Goal: Communication & Community: Answer question/provide support

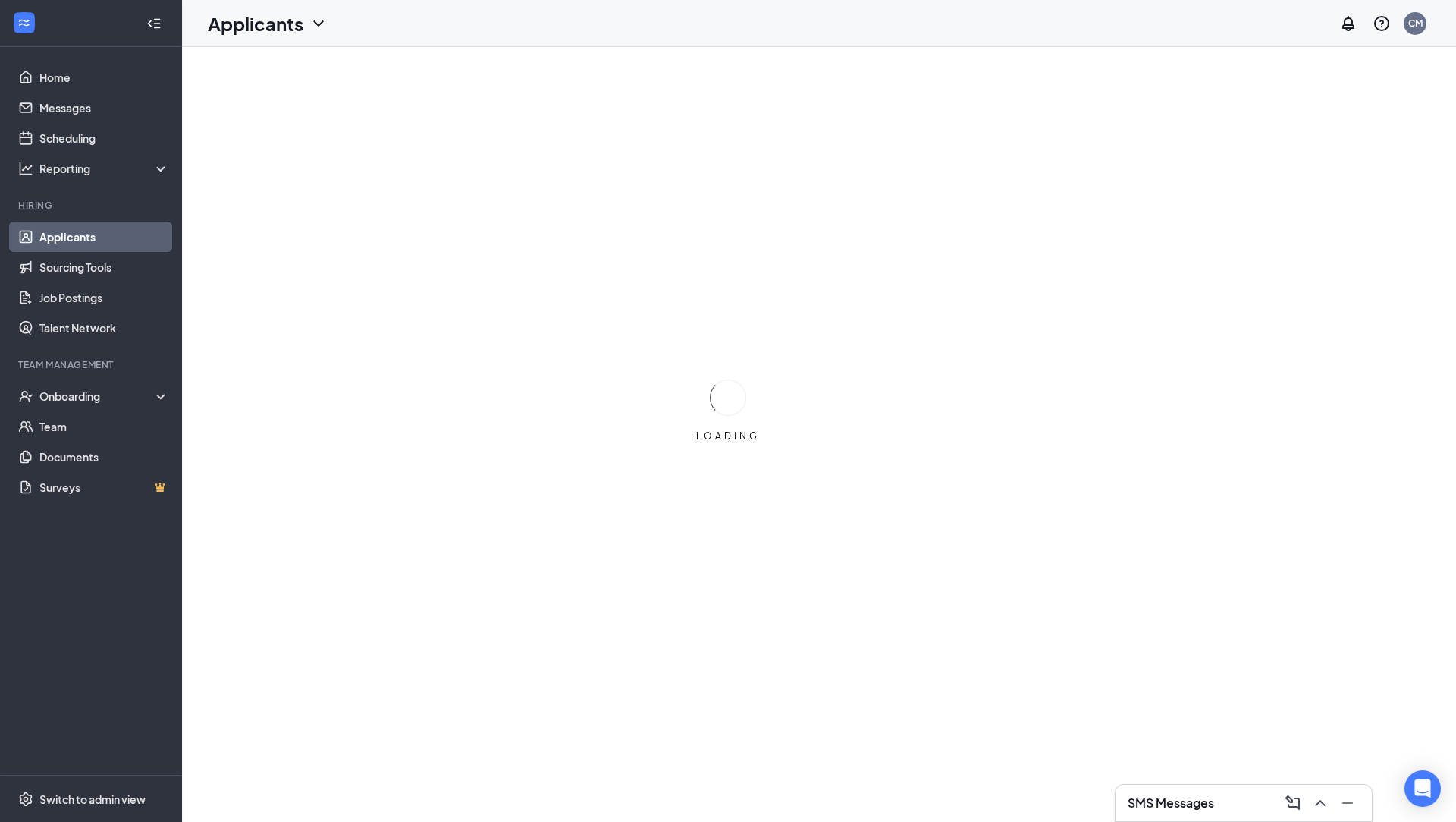
click at [1148, 807] on h3 "SMS Messages" at bounding box center [1170, 802] width 87 height 17
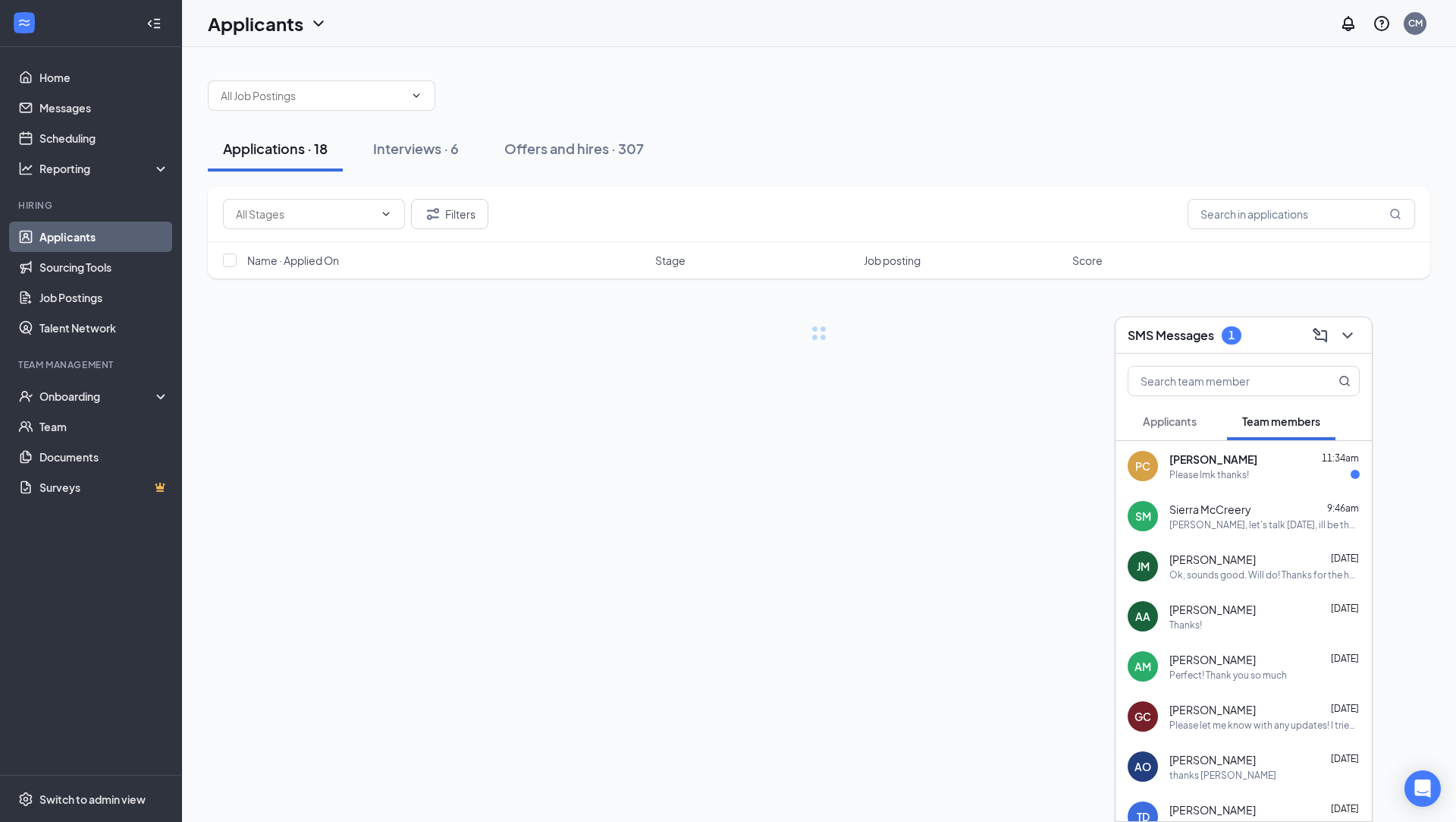
click at [1199, 475] on div "Please lmk thanks!" at bounding box center [1209, 474] width 79 height 13
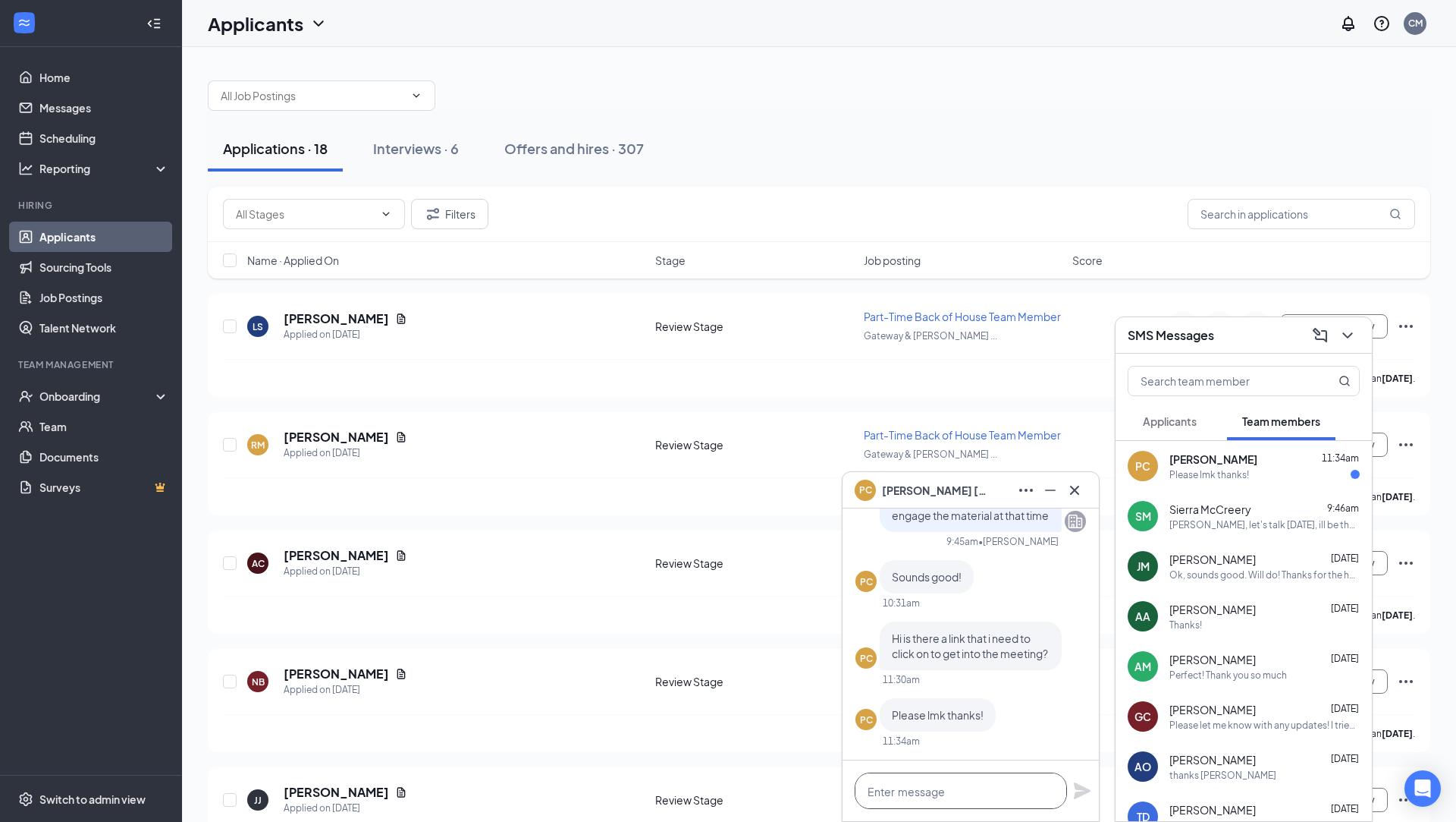
click at [896, 789] on textarea at bounding box center [961, 790] width 212 height 37
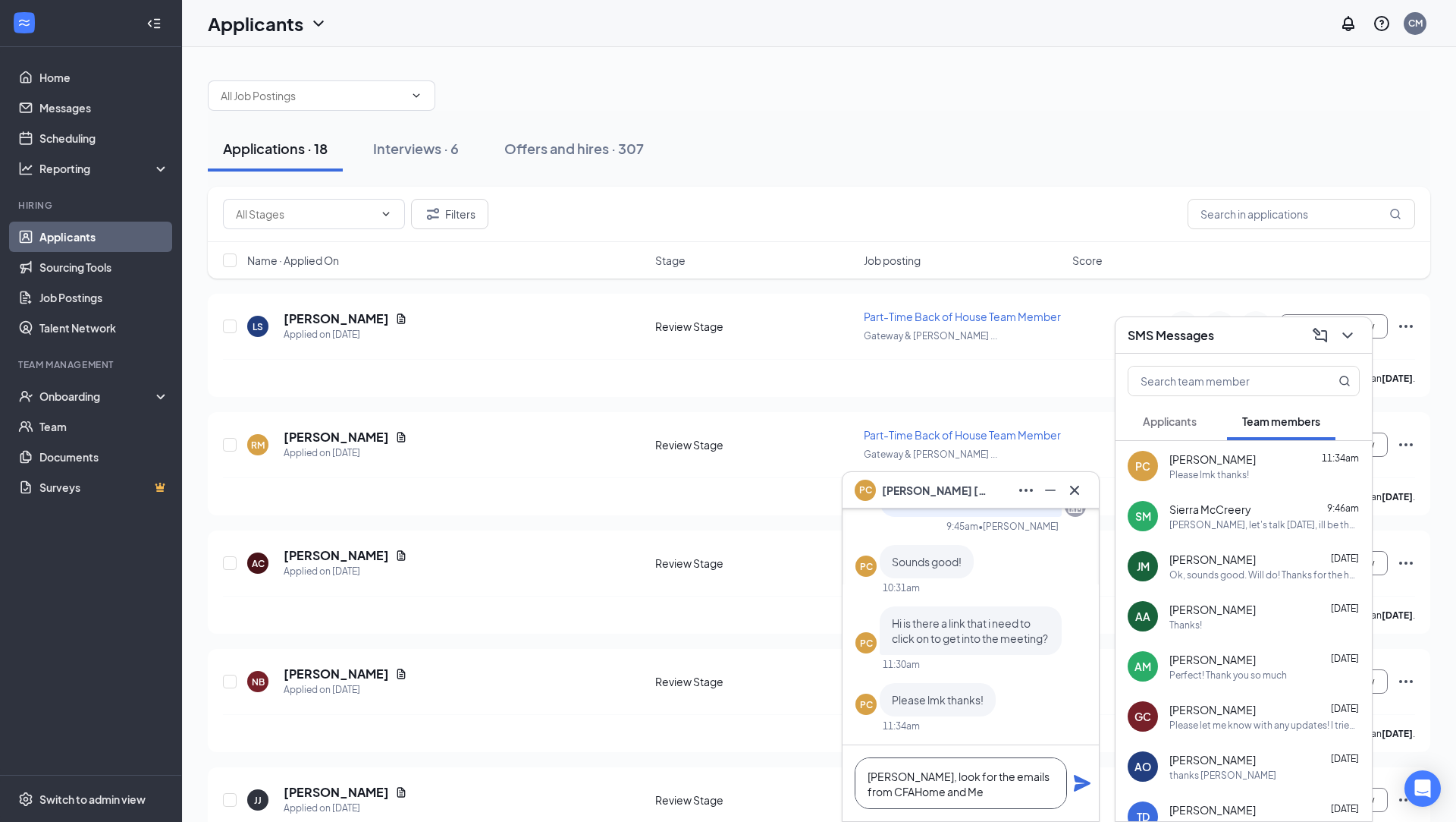
type textarea "[PERSON_NAME], look for the emails from CFAHome and Me"
click at [1080, 787] on icon "Plane" at bounding box center [1082, 782] width 17 height 17
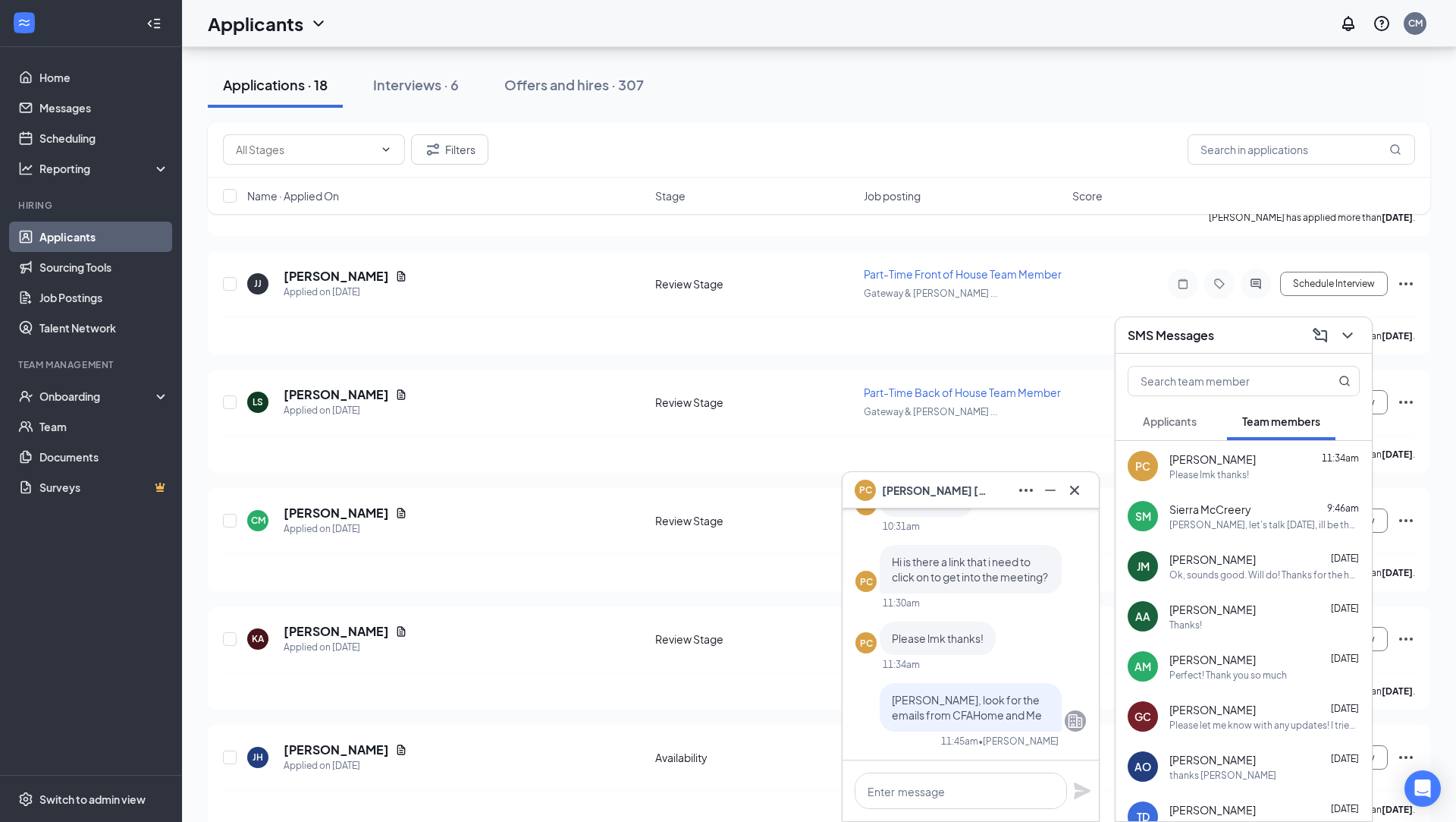
scroll to position [645, 0]
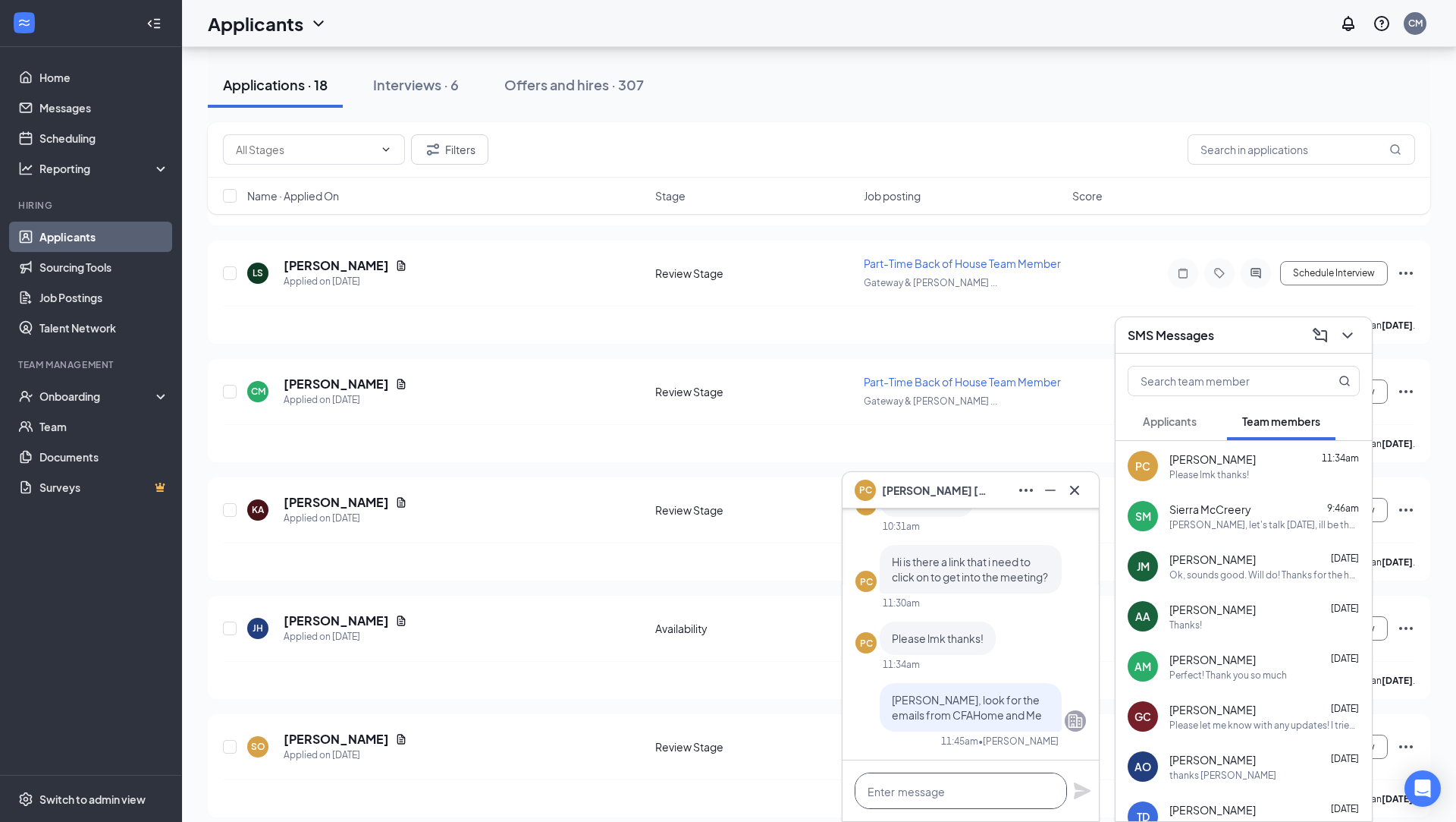
click at [1034, 787] on textarea at bounding box center [961, 790] width 212 height 37
type textarea "I"
click at [1067, 493] on icon "Cross" at bounding box center [1074, 490] width 18 height 18
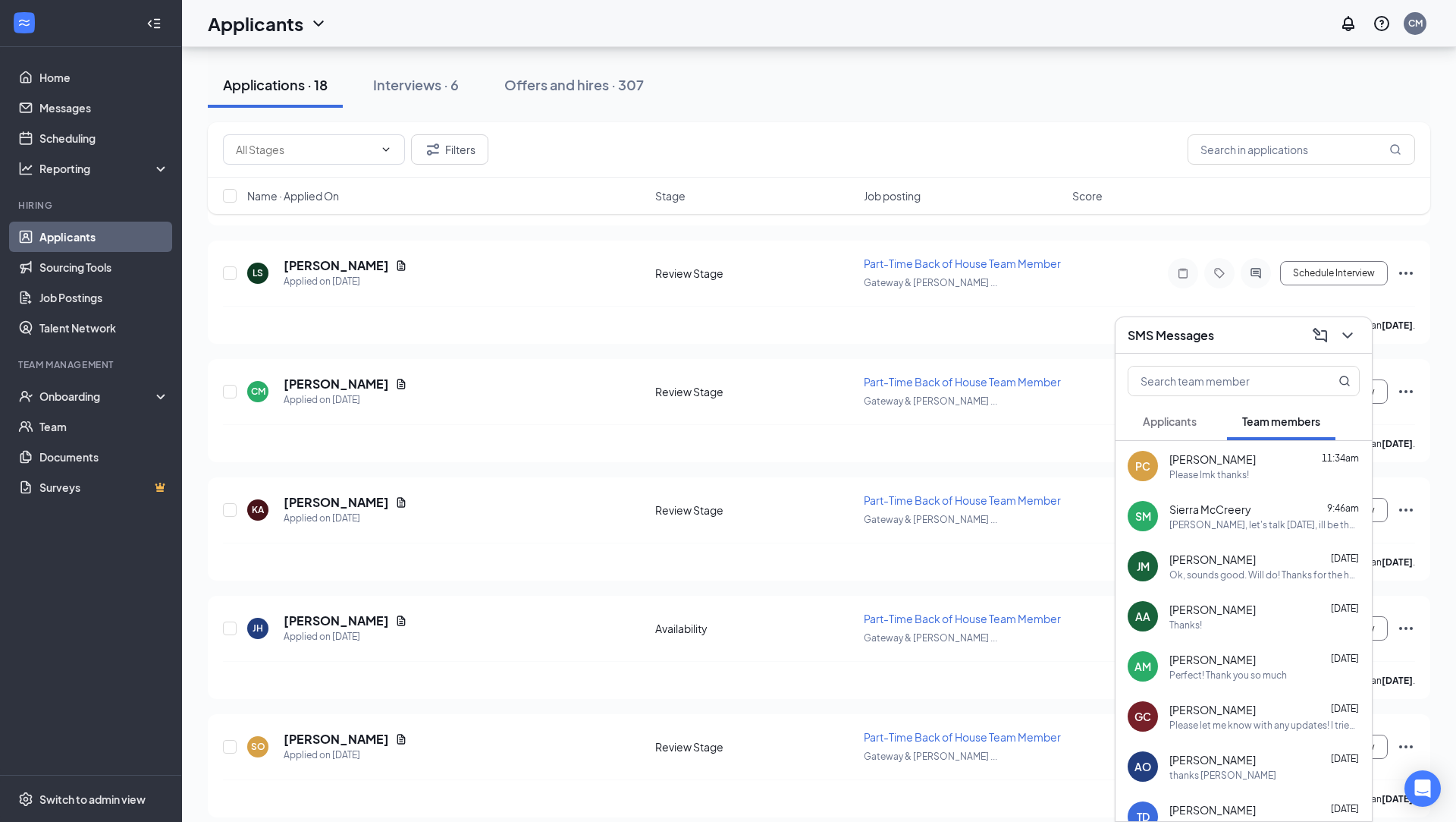
click at [1191, 410] on button "Applicants" at bounding box center [1169, 421] width 84 height 38
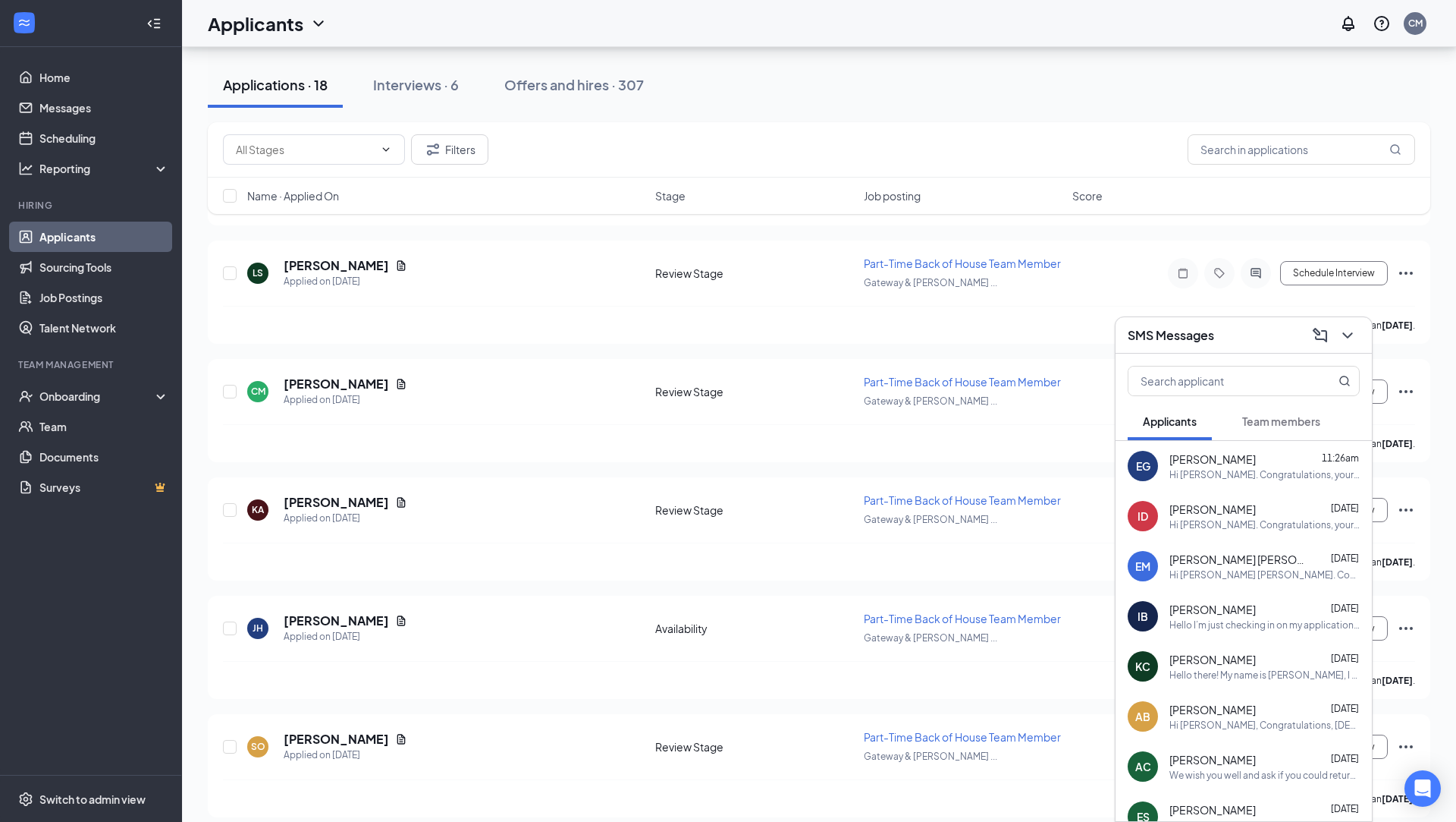
click at [1354, 342] on icon "ChevronDown" at bounding box center [1347, 335] width 18 height 18
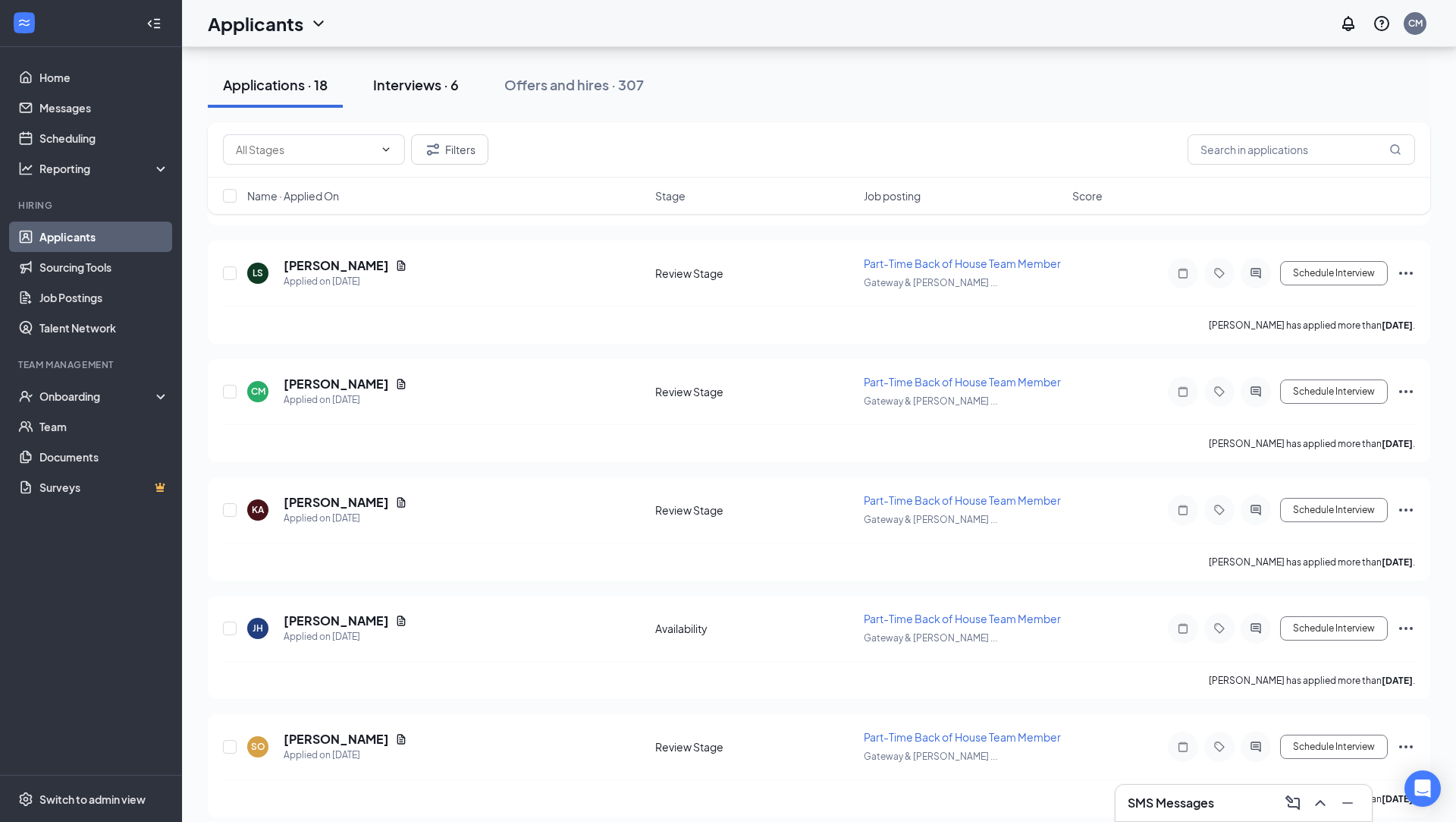
click at [433, 88] on div "Interviews · 6" at bounding box center [416, 85] width 86 height 19
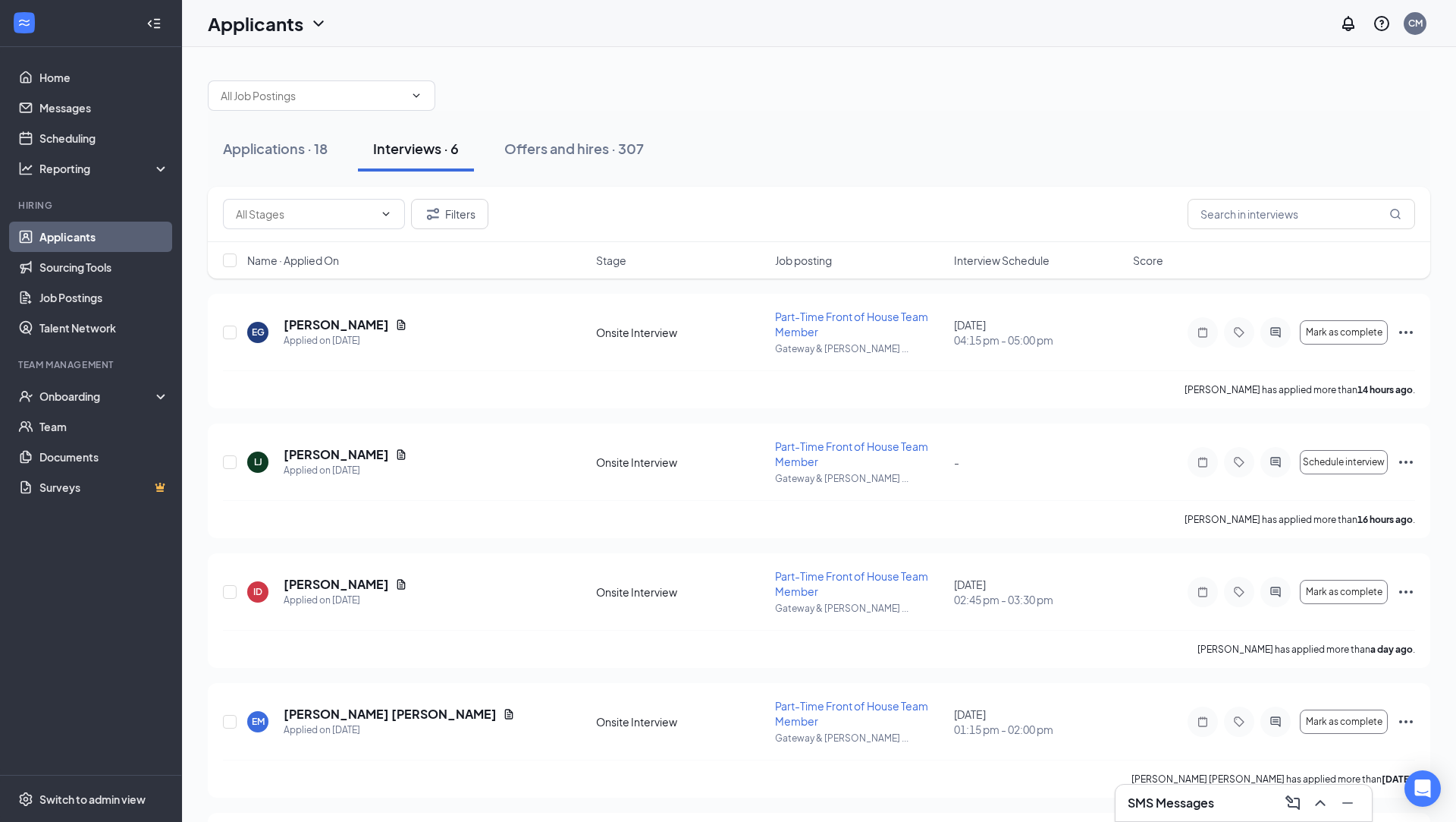
click at [1154, 816] on div "SMS Messages" at bounding box center [1243, 803] width 256 height 37
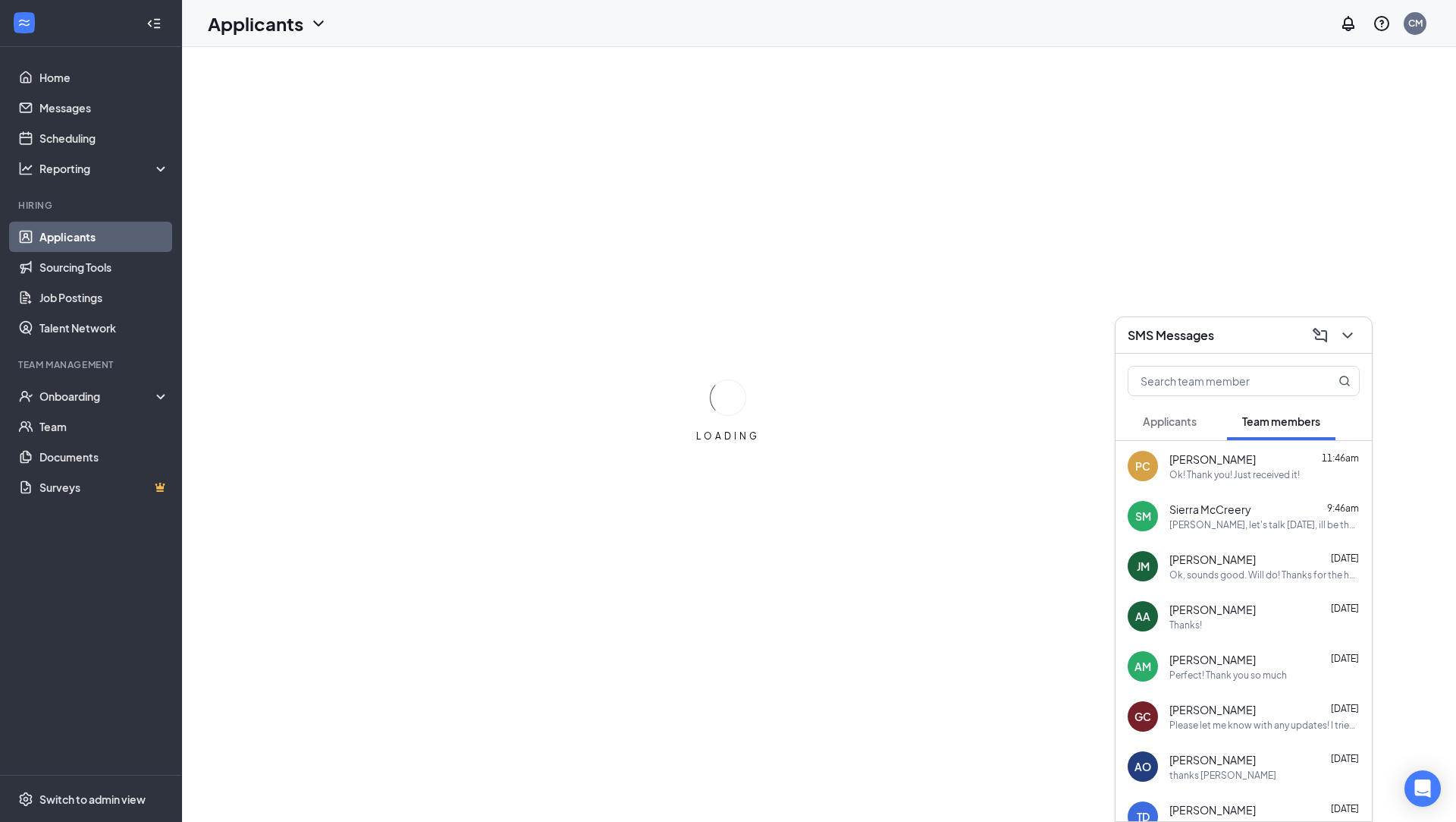
click at [1194, 475] on div "Ok! Thank you! Just received it!" at bounding box center [1235, 474] width 130 height 13
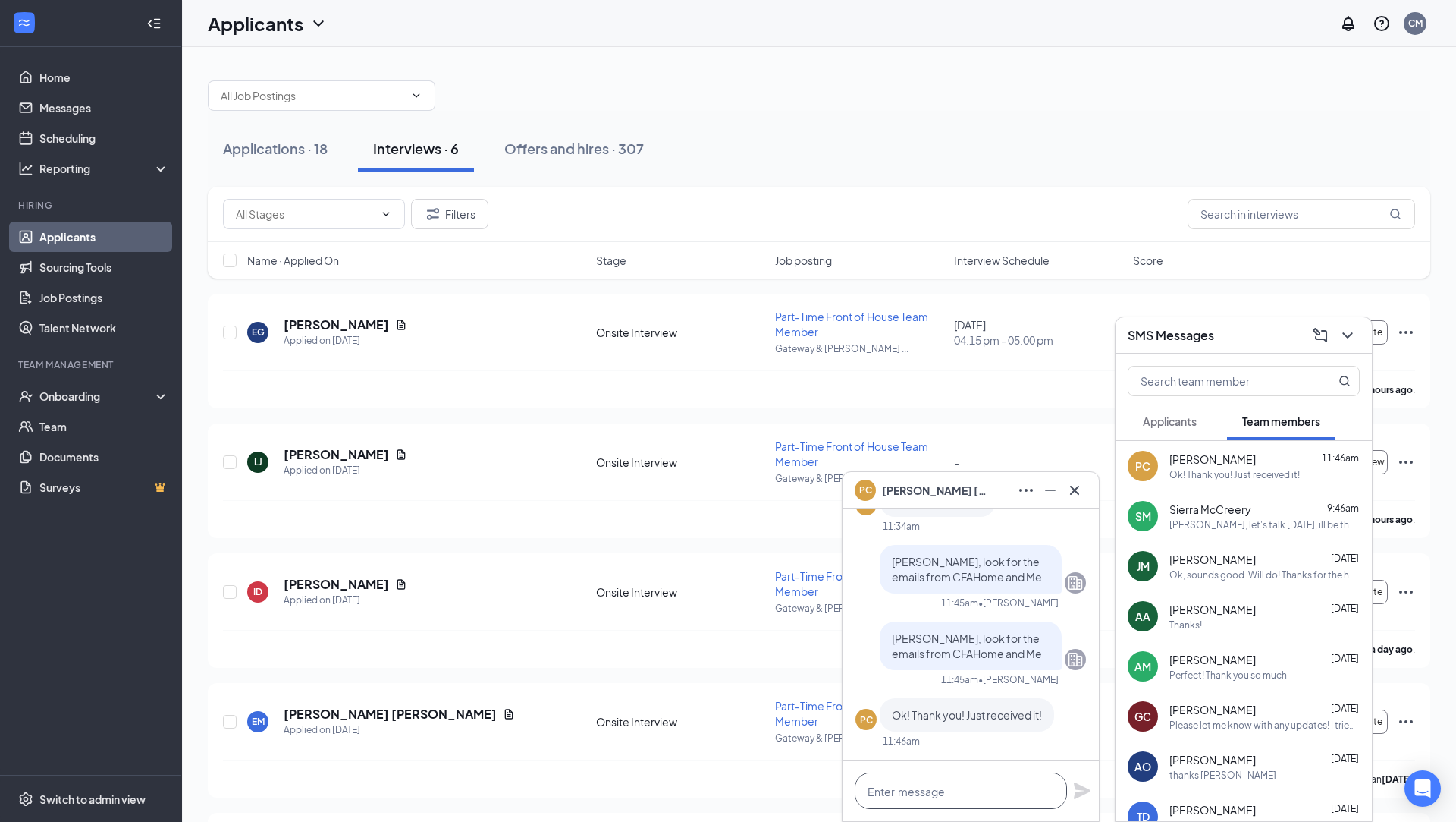
click at [1008, 793] on textarea at bounding box center [961, 790] width 212 height 37
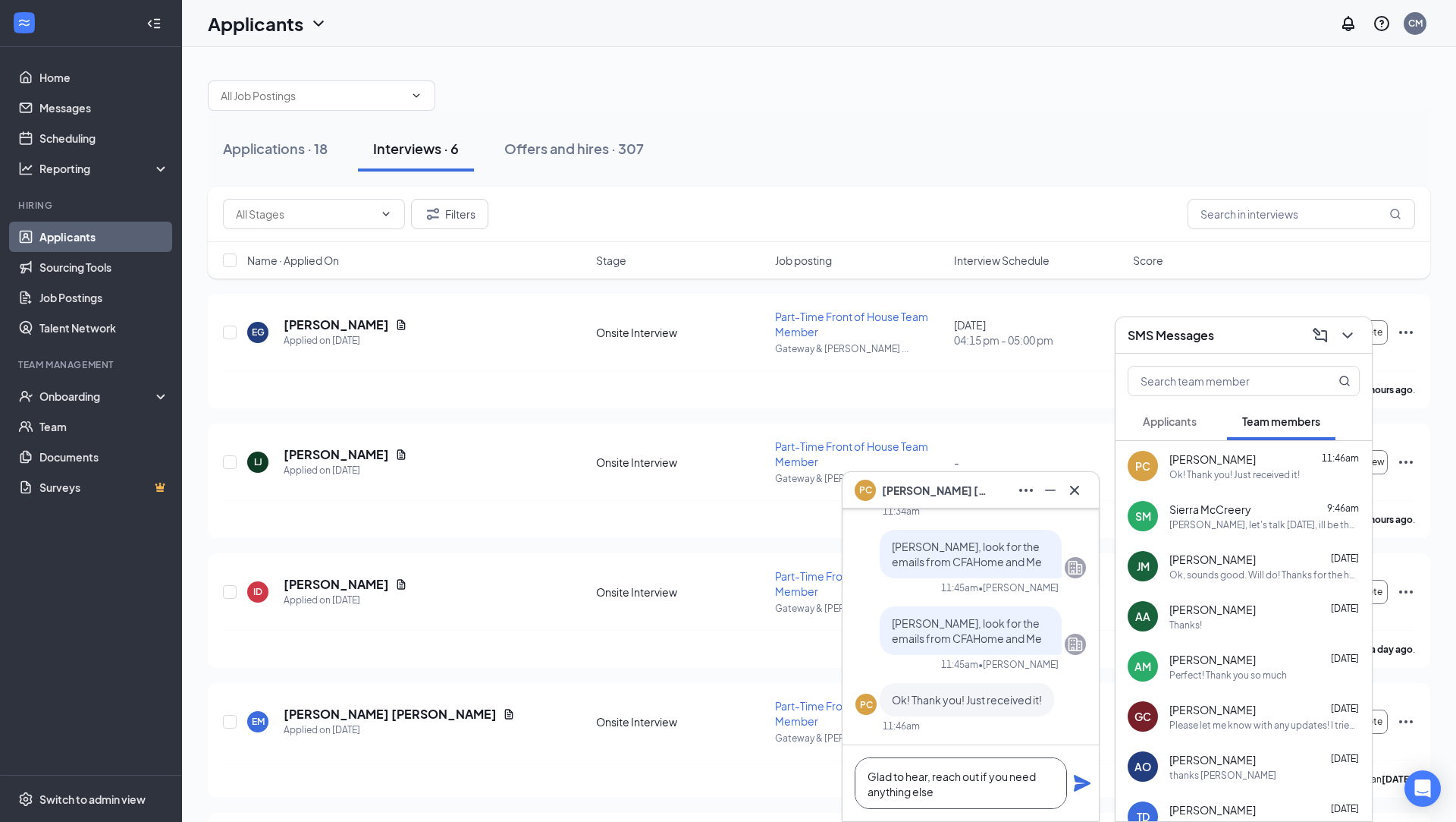
type textarea "Glad to hear, reach out if you need anything else"
click at [1083, 781] on icon "Plane" at bounding box center [1082, 782] width 17 height 17
